Goal: Task Accomplishment & Management: Complete application form

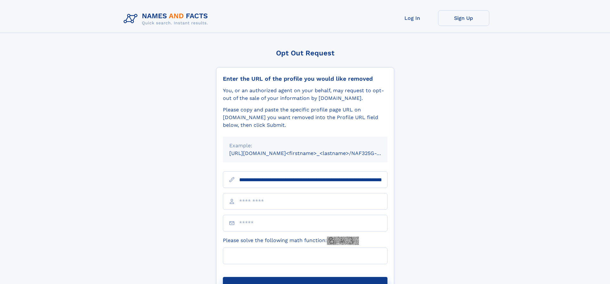
scroll to position [0, 71]
type input "**********"
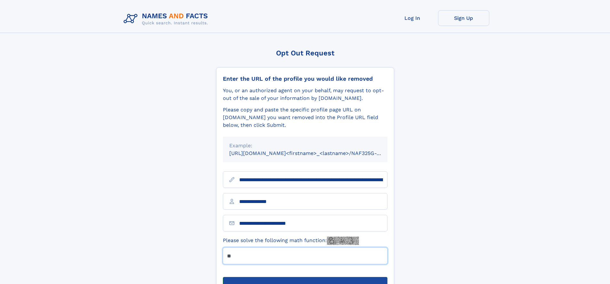
type input "**"
click at [305, 277] on button "Submit Opt Out Request" at bounding box center [305, 287] width 165 height 20
